Goal: Task Accomplishment & Management: Use online tool/utility

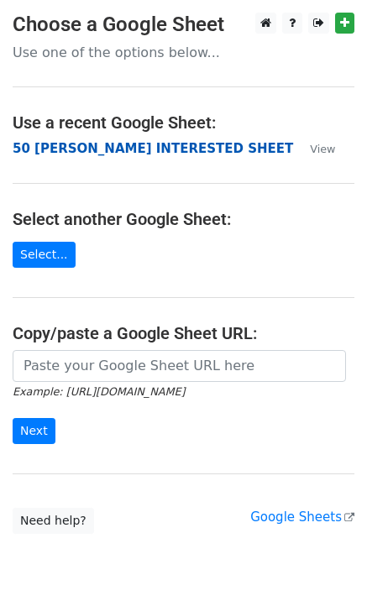
click at [92, 150] on strong "50 [PERSON_NAME] INTERESTED SHEET" at bounding box center [153, 148] width 281 height 15
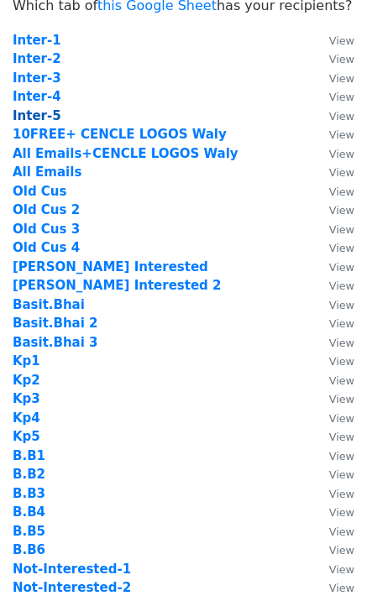
scroll to position [448, 0]
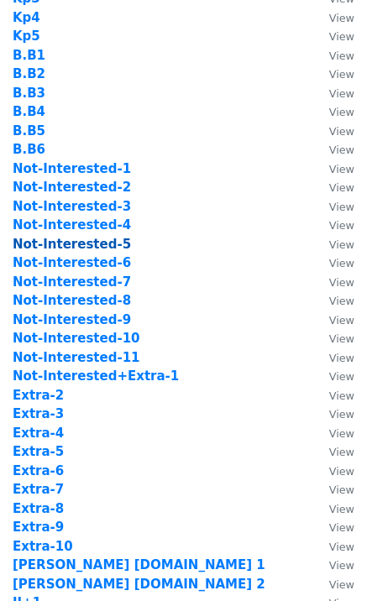
click at [95, 243] on strong "Not-Interested-5" at bounding box center [72, 244] width 118 height 15
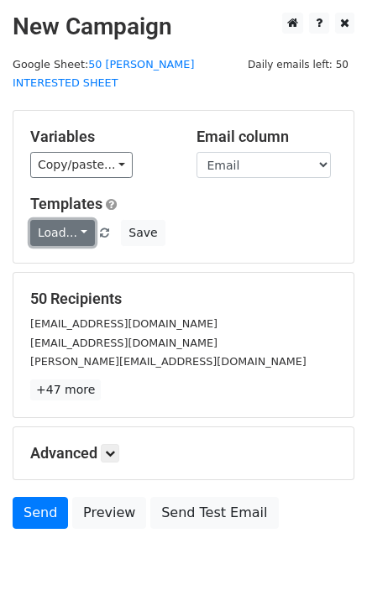
click at [51, 220] on link "Load..." at bounding box center [62, 233] width 65 height 26
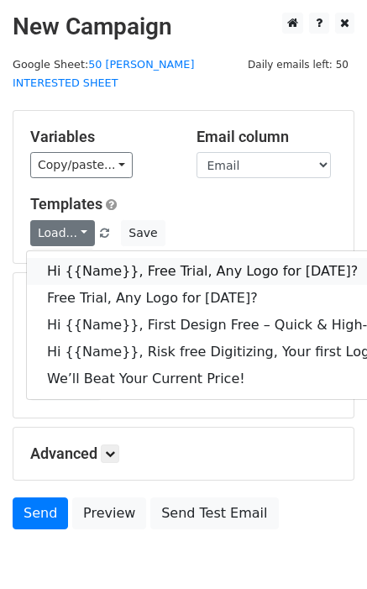
click at [136, 258] on link "Hi {{Name}}, Free Trial, Any Logo for today?" at bounding box center [268, 271] width 482 height 27
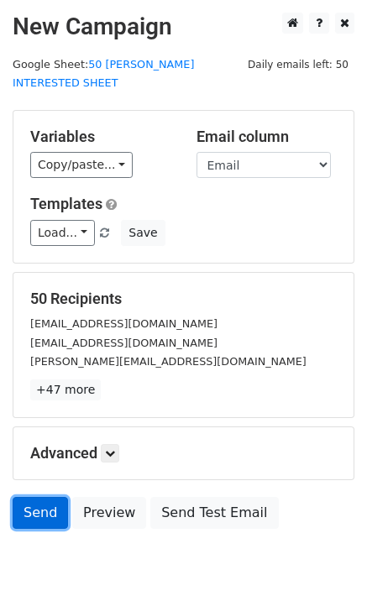
click at [29, 497] on link "Send" at bounding box center [40, 513] width 55 height 32
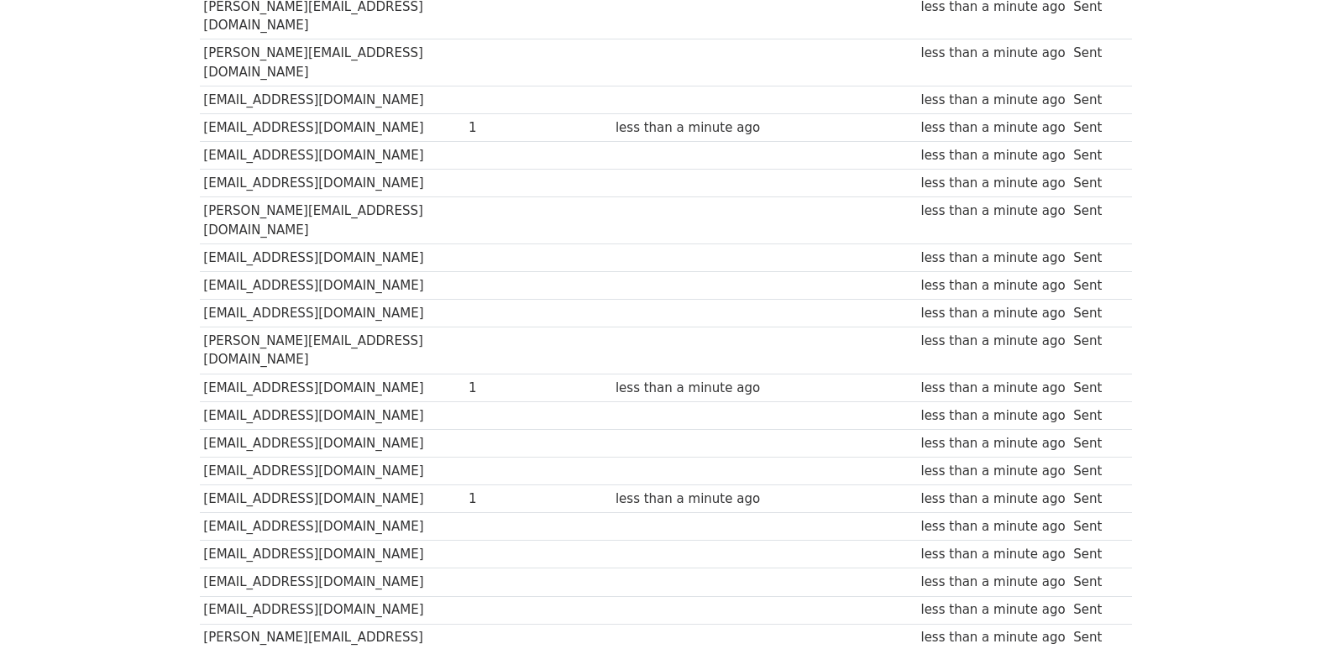
scroll to position [1169, 0]
